Goal: Navigation & Orientation: Find specific page/section

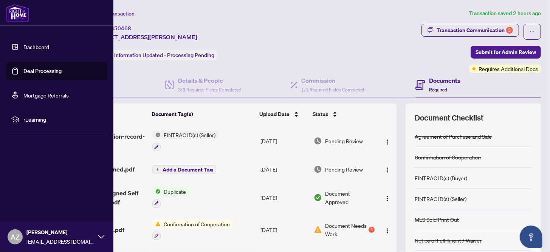
click at [39, 46] on link "Dashboard" at bounding box center [36, 46] width 26 height 7
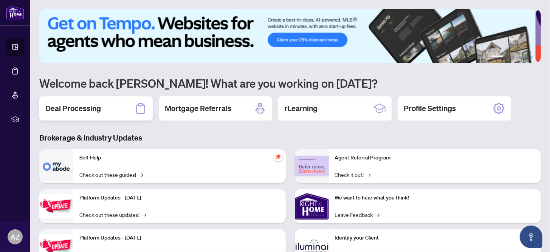
click at [114, 110] on div "Deal Processing" at bounding box center [95, 108] width 113 height 24
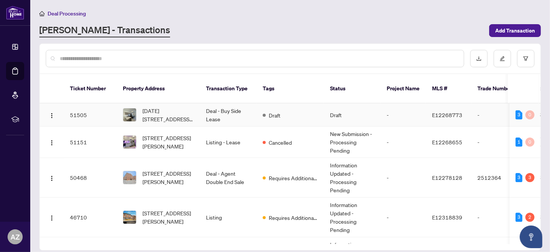
click at [213, 104] on td "Deal - Buy Side Lease" at bounding box center [228, 115] width 57 height 23
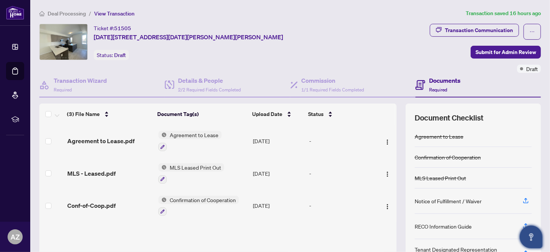
click at [501, 208] on div "Notice of Fulfillment / Waiver" at bounding box center [472, 200] width 117 height 25
